Goal: Information Seeking & Learning: Compare options

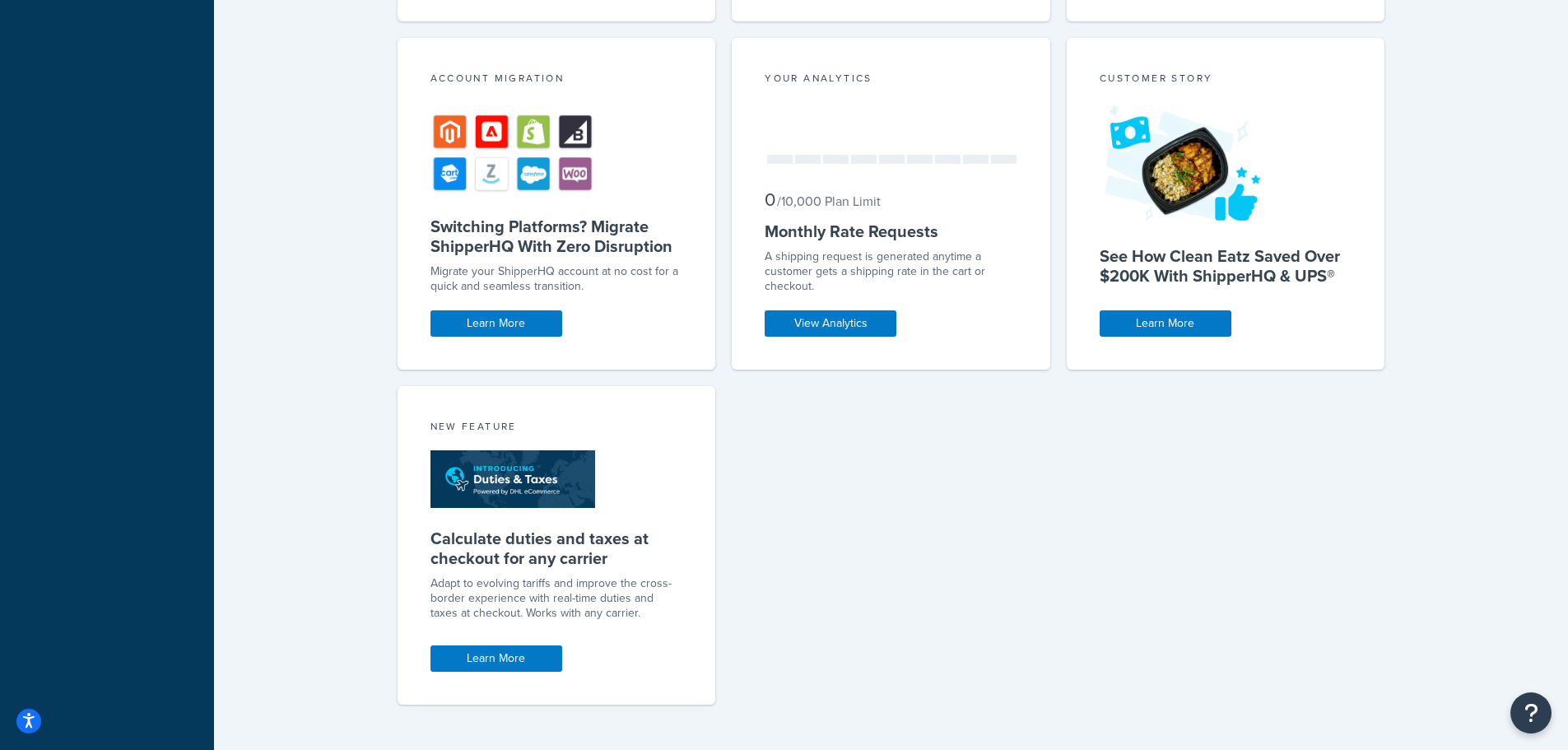
scroll to position [845, 0]
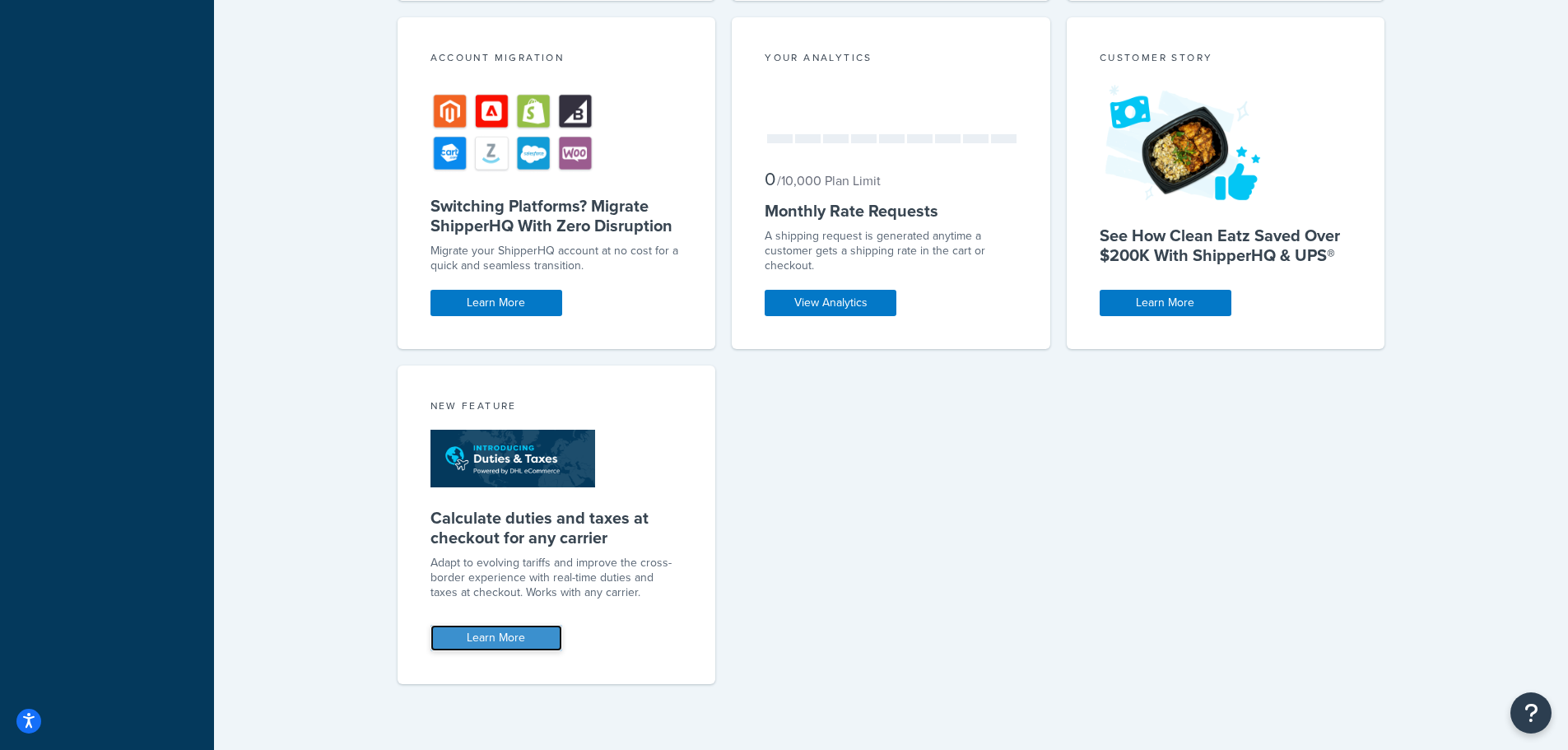
click at [490, 637] on link "Learn More" at bounding box center [496, 638] width 132 height 27
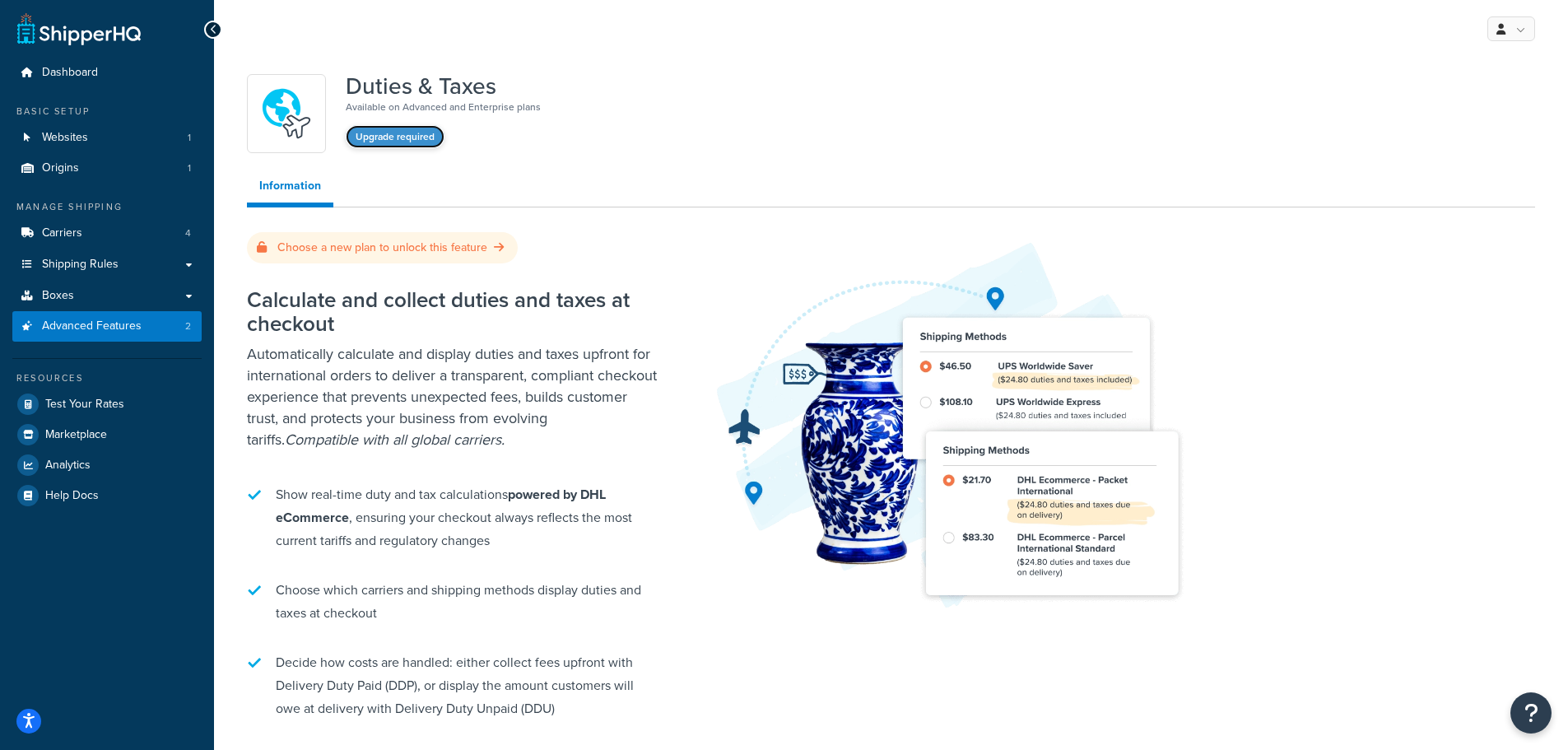
click at [403, 133] on button "Upgrade required" at bounding box center [395, 137] width 99 height 23
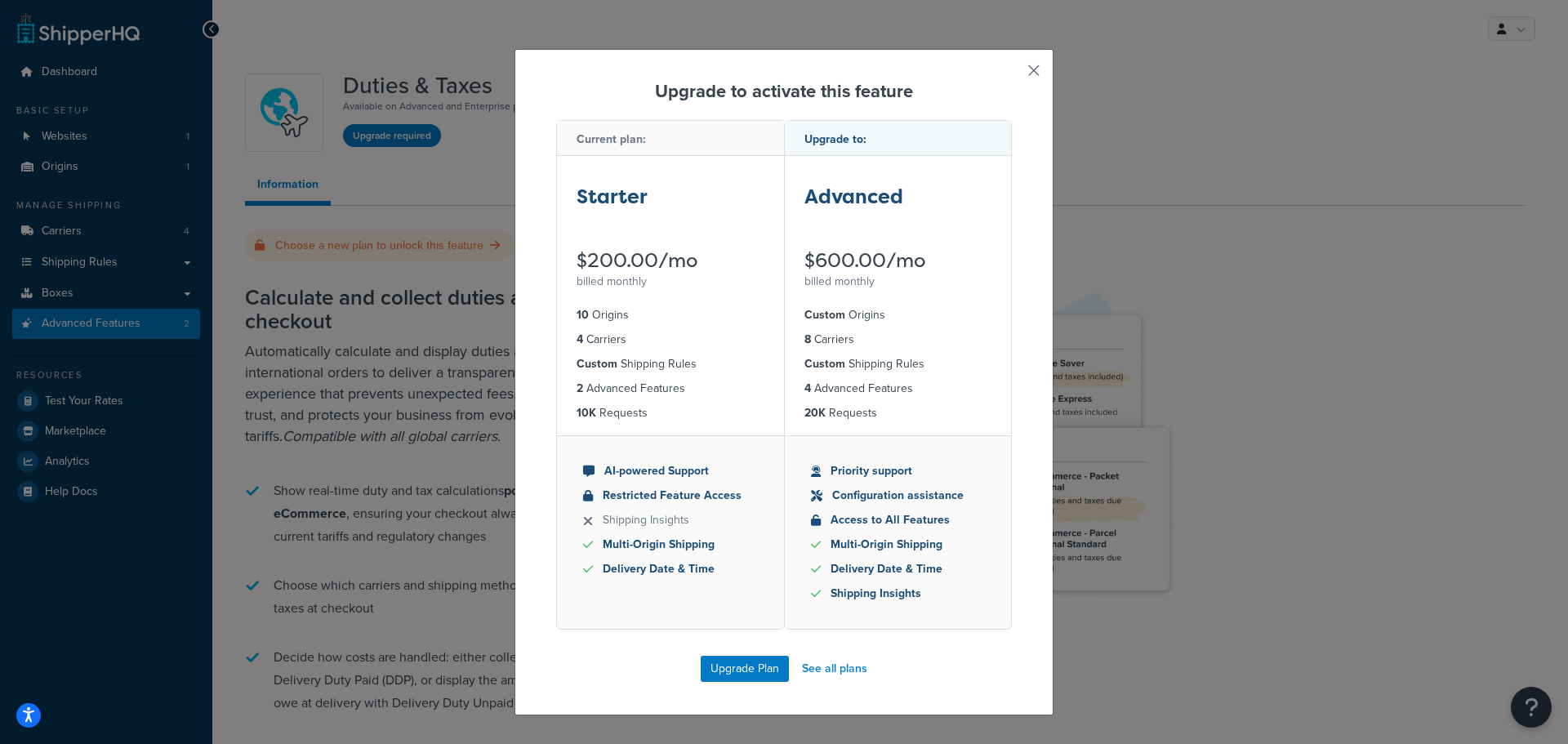
click at [1012, 74] on button "button" at bounding box center [1010, 76] width 4 height 4
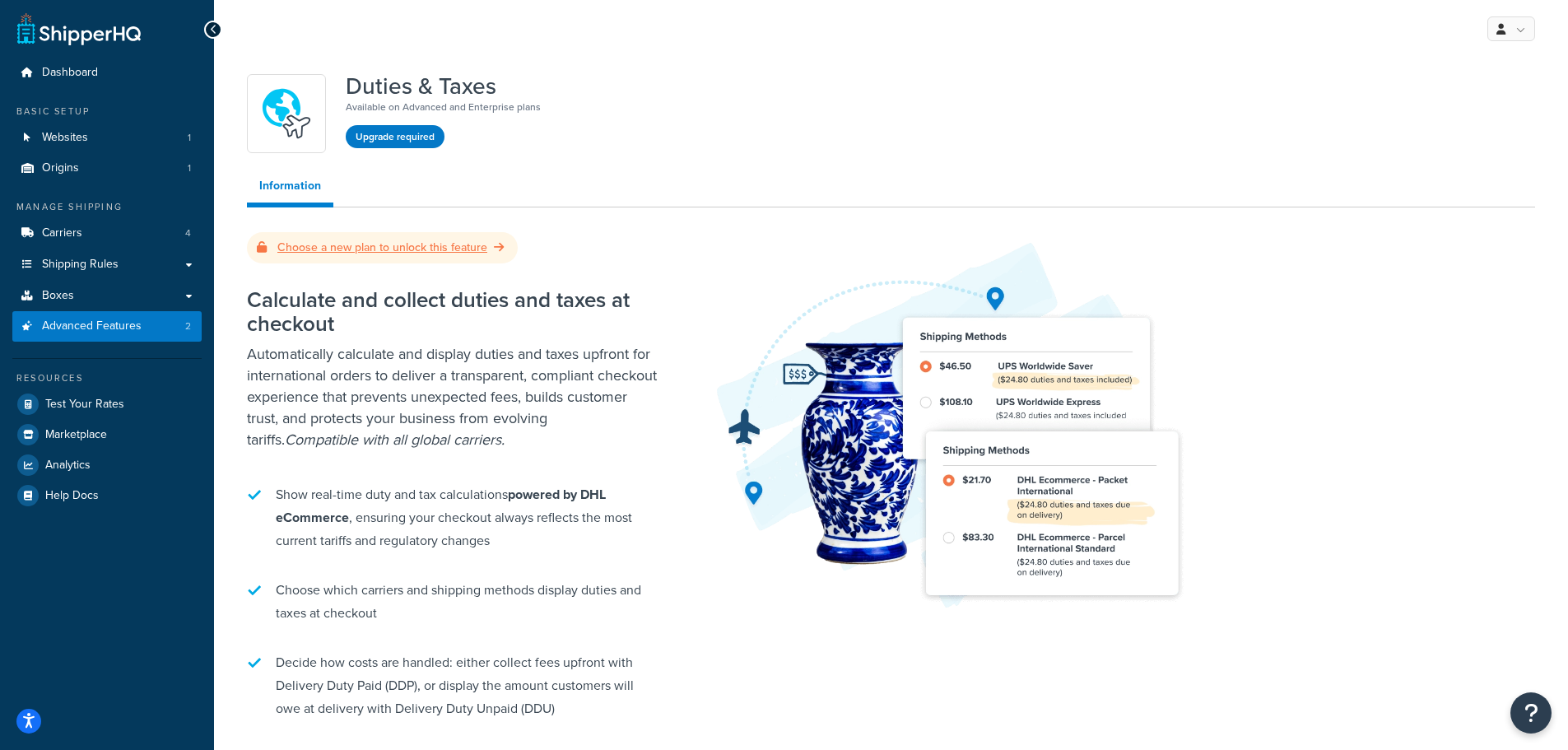
click at [496, 249] on icon at bounding box center [498, 246] width 10 height 11
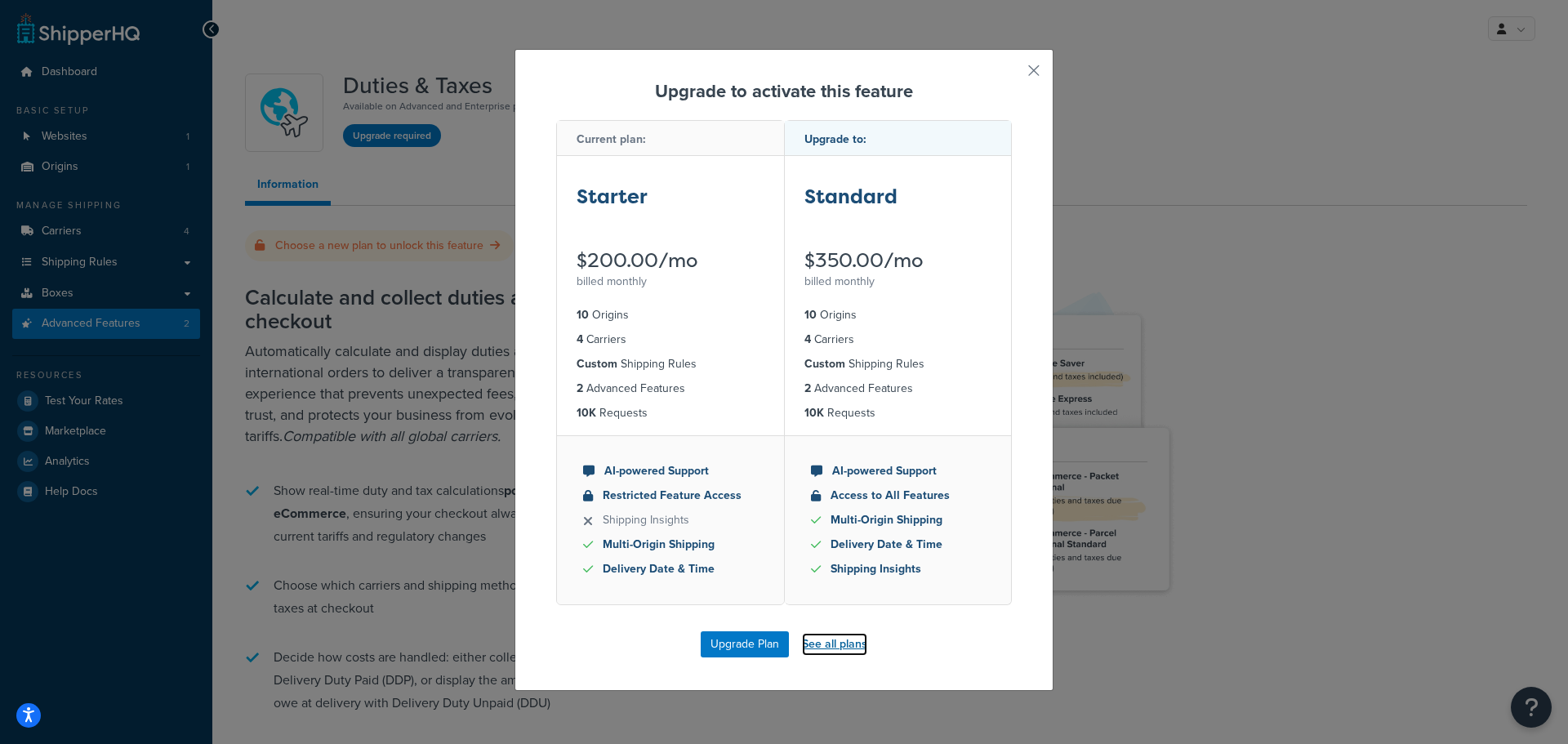
click at [843, 651] on link "See all plans" at bounding box center [834, 644] width 66 height 23
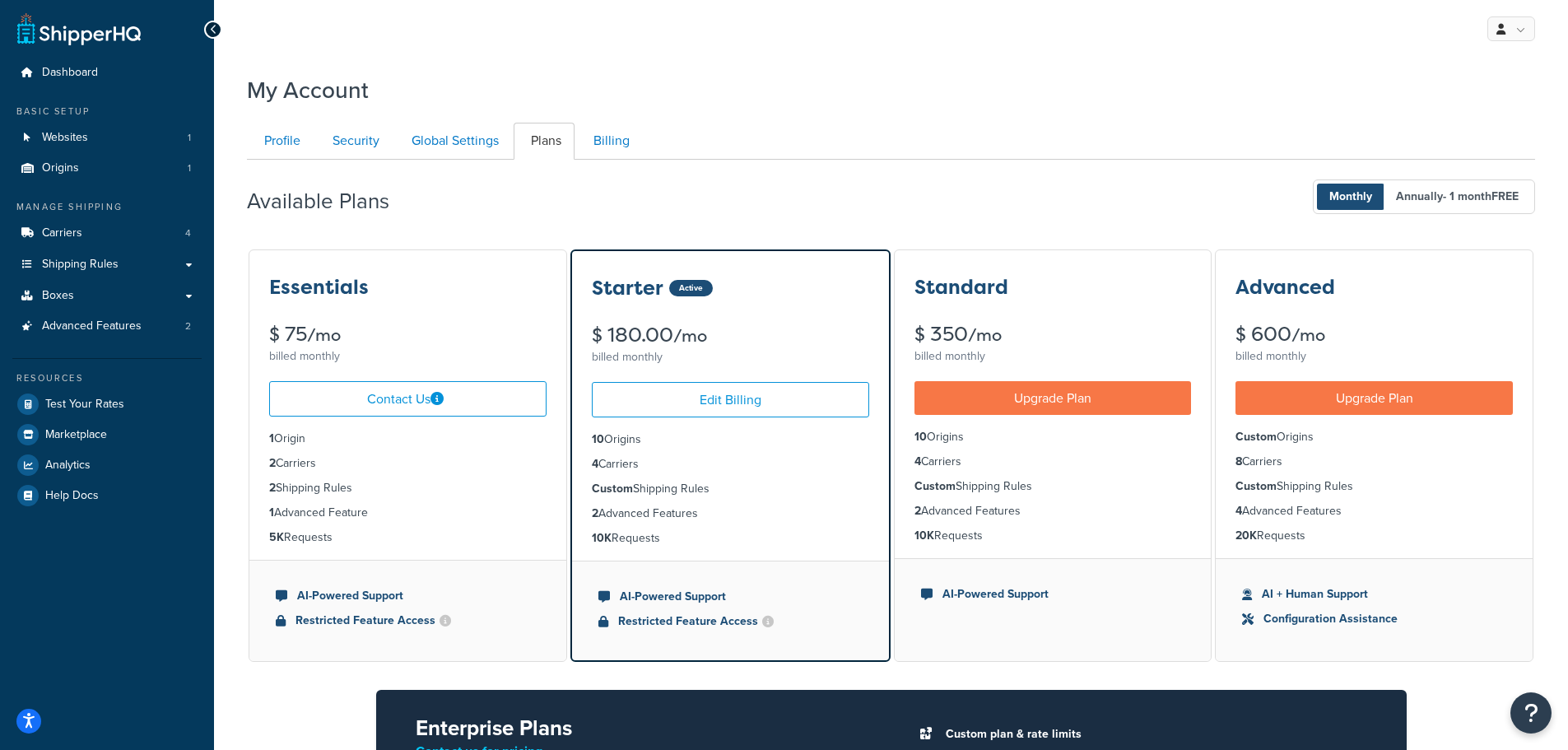
scroll to position [412, 0]
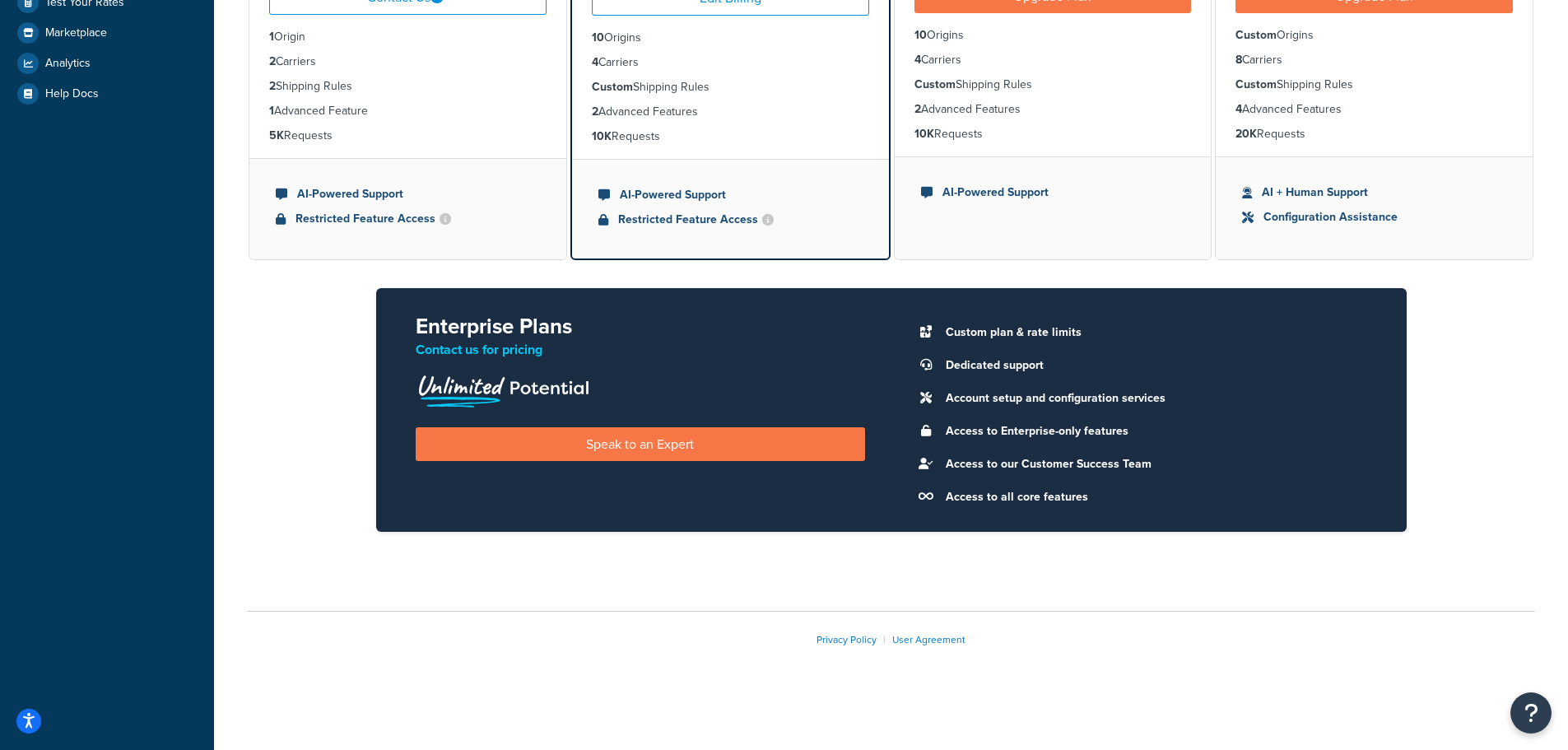
click at [925, 328] on icon at bounding box center [926, 331] width 11 height 11
click at [968, 330] on li "Custom plan & rate limits" at bounding box center [1152, 332] width 429 height 23
click at [1033, 330] on li "Custom plan & rate limits" at bounding box center [1152, 332] width 429 height 23
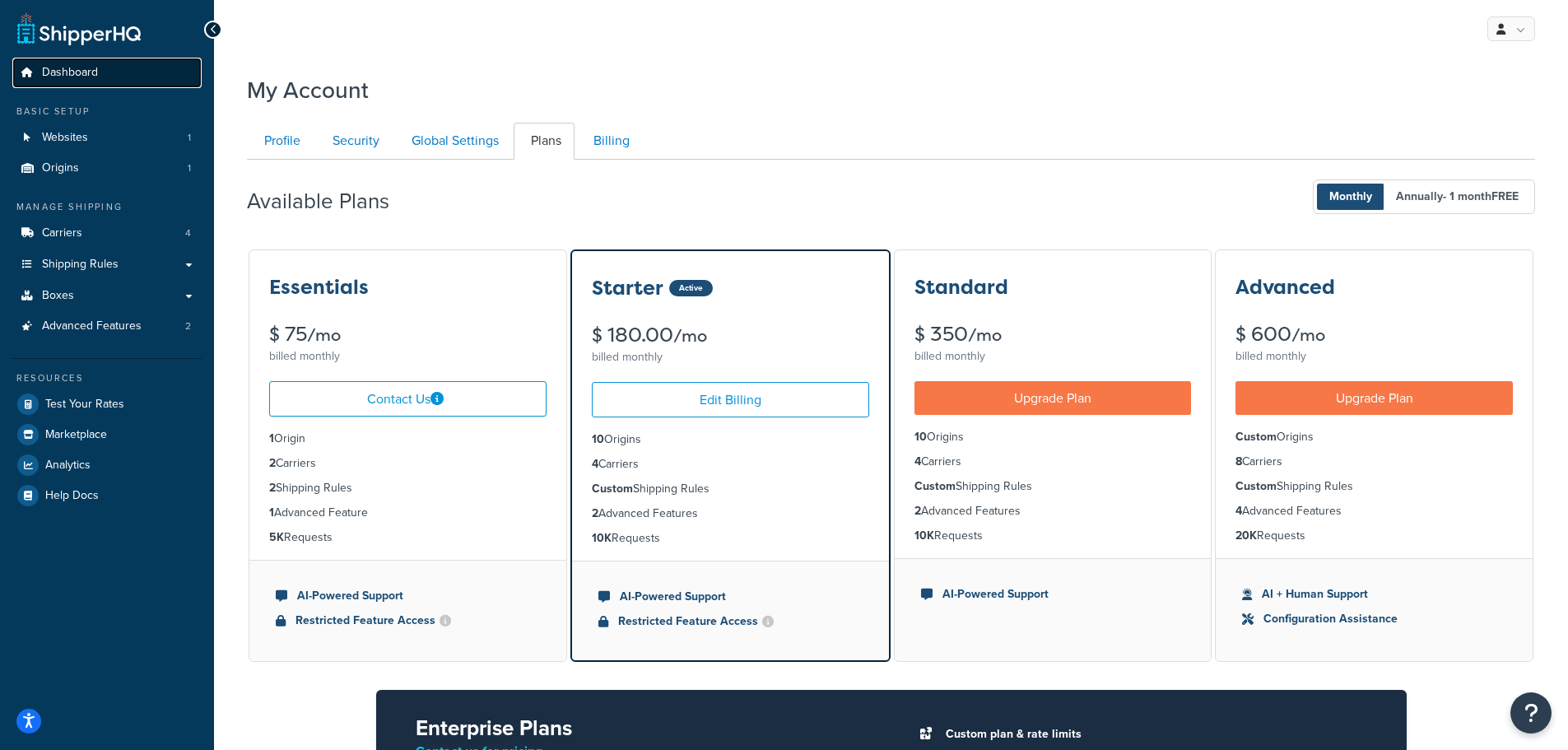
click at [49, 74] on span "Dashboard" at bounding box center [70, 73] width 56 height 14
